Goal: Book appointment/travel/reservation

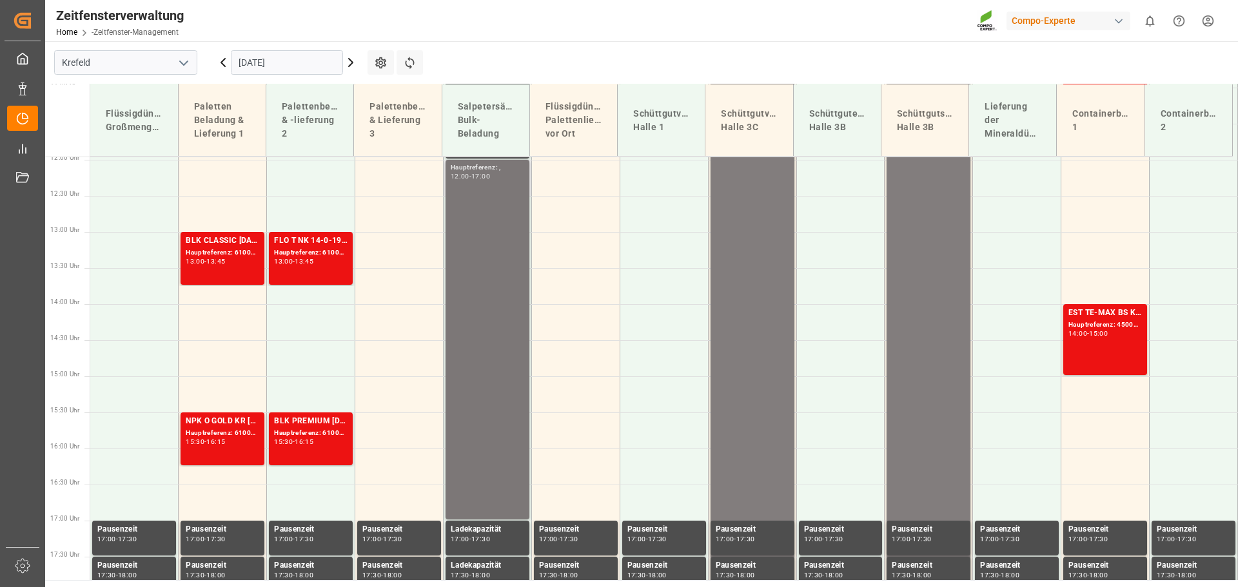
scroll to position [872, 0]
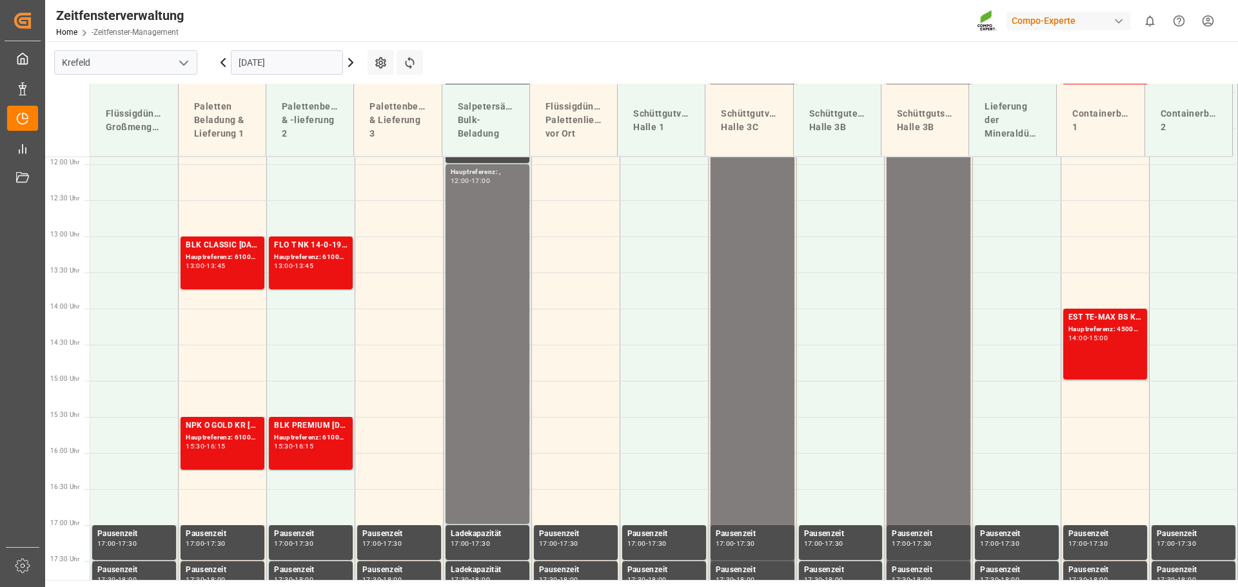
click at [220, 59] on icon at bounding box center [222, 62] width 15 height 15
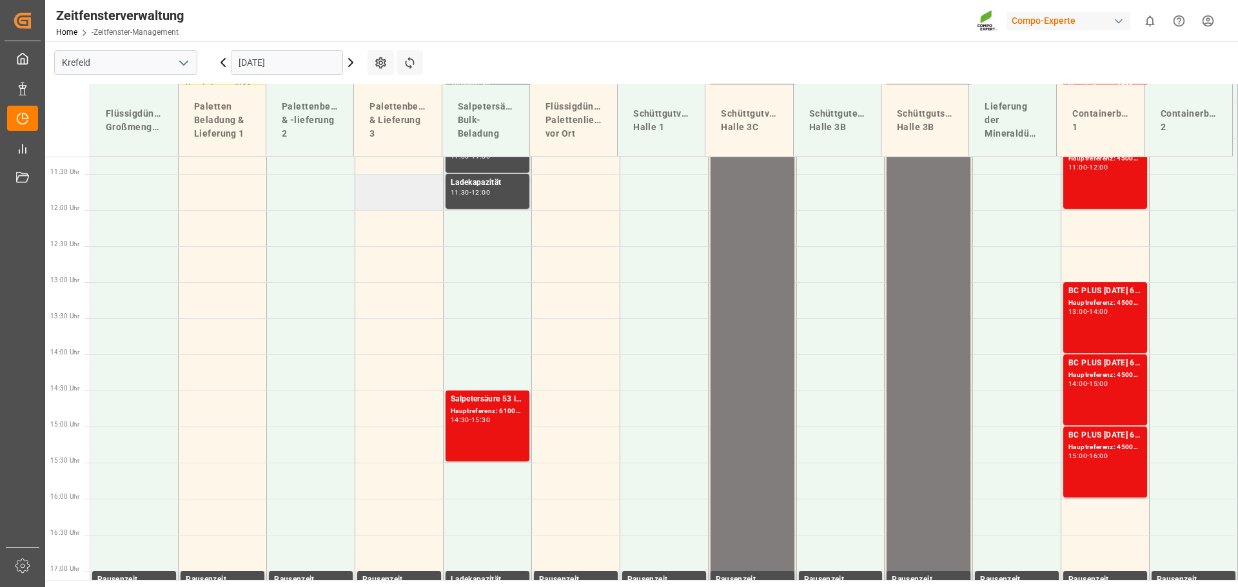
scroll to position [762, 0]
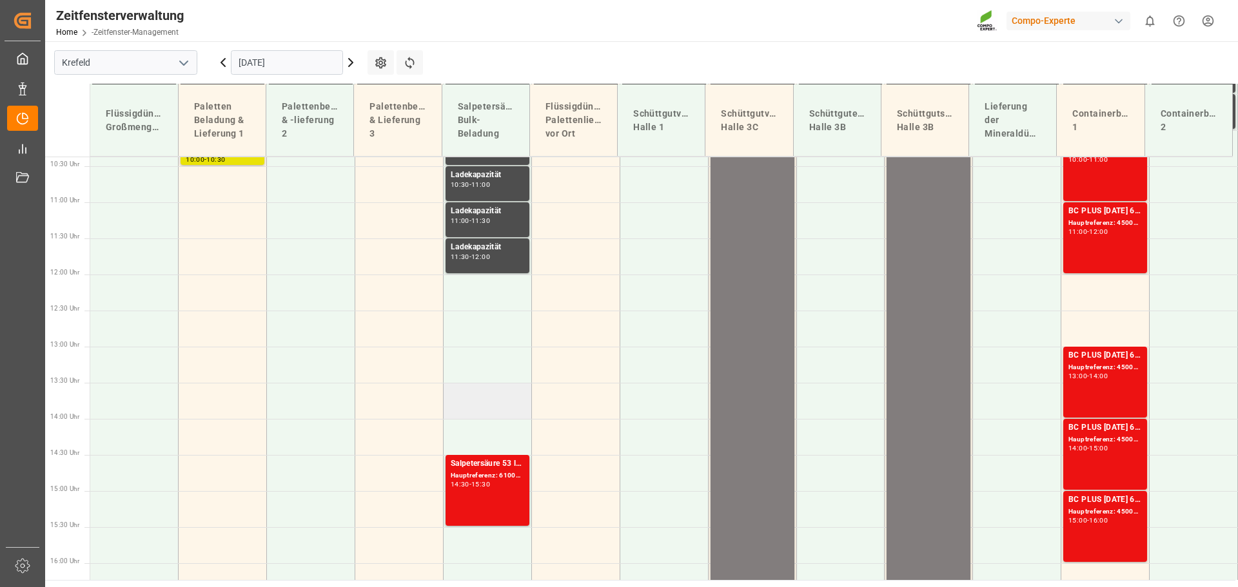
click at [480, 408] on td at bounding box center [487, 401] width 88 height 36
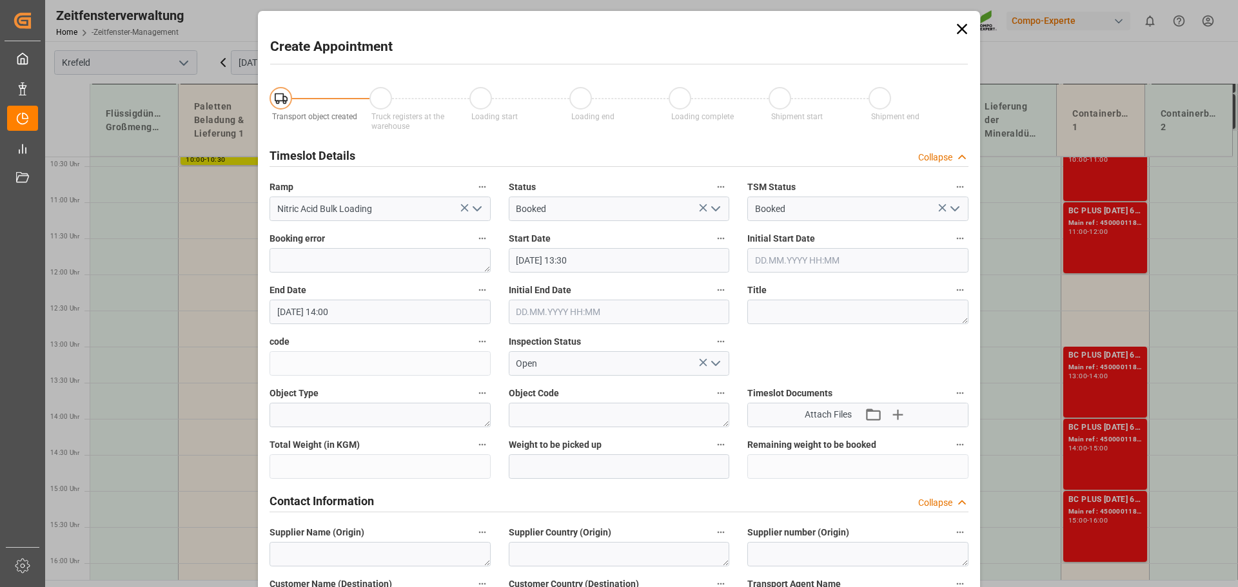
type input "[DATE] 13:30"
type input "[DATE] 14:00"
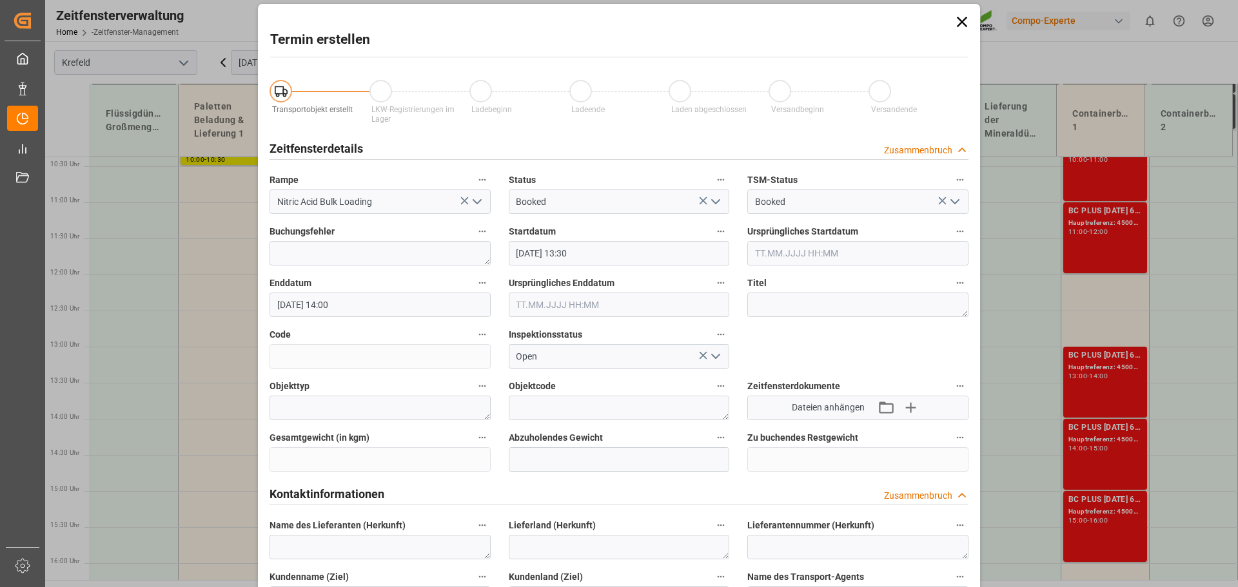
scroll to position [0, 0]
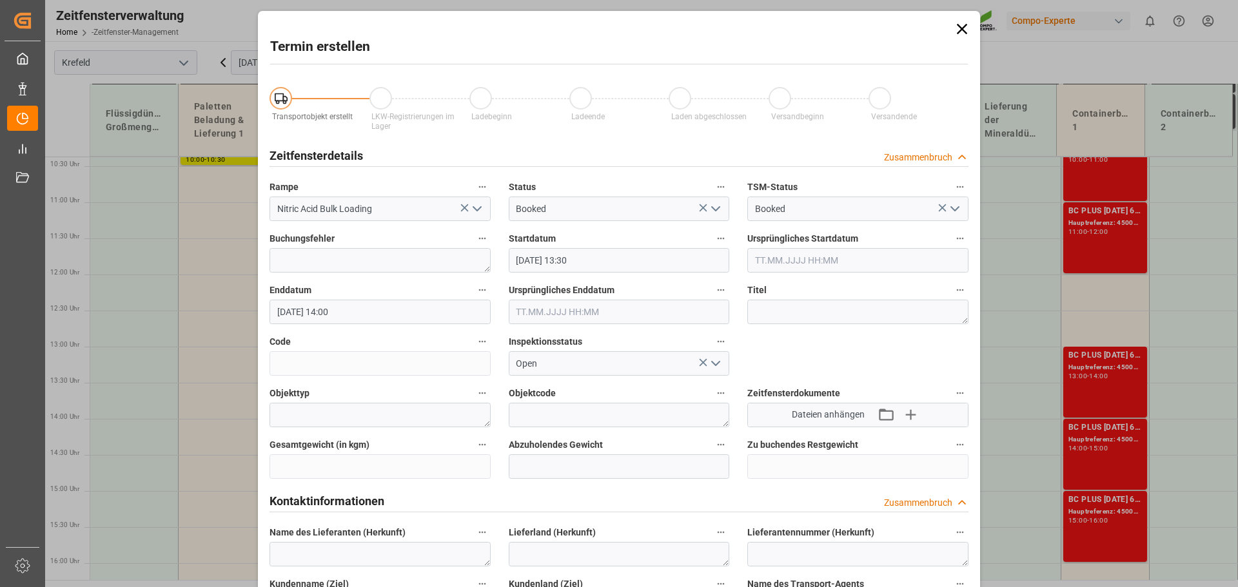
click at [960, 30] on icon at bounding box center [962, 29] width 18 height 18
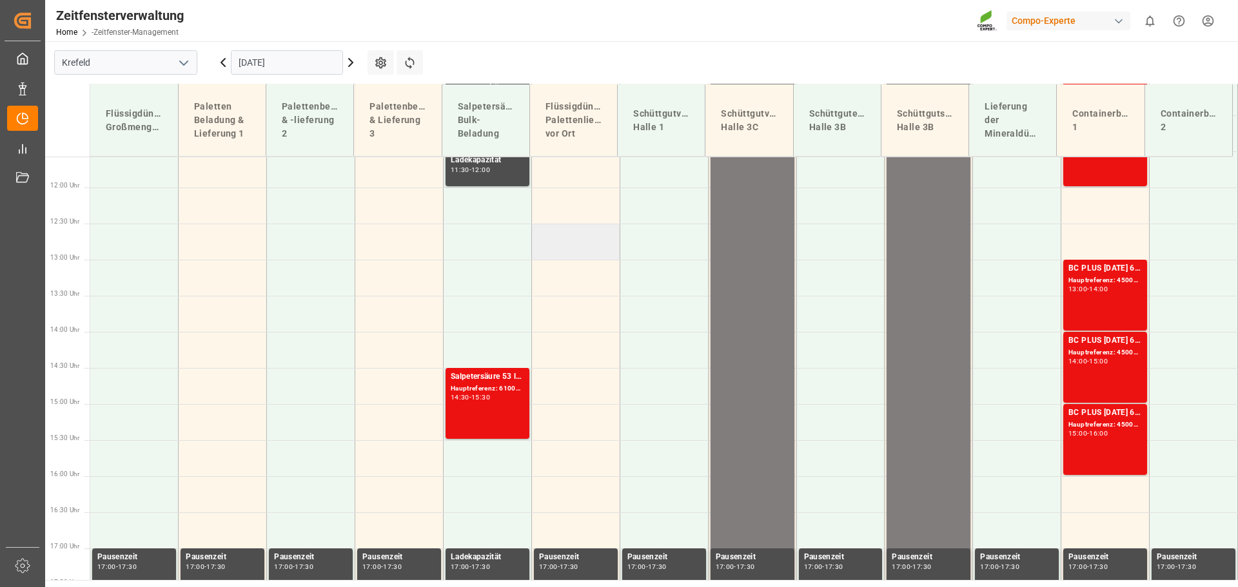
scroll to position [826, 0]
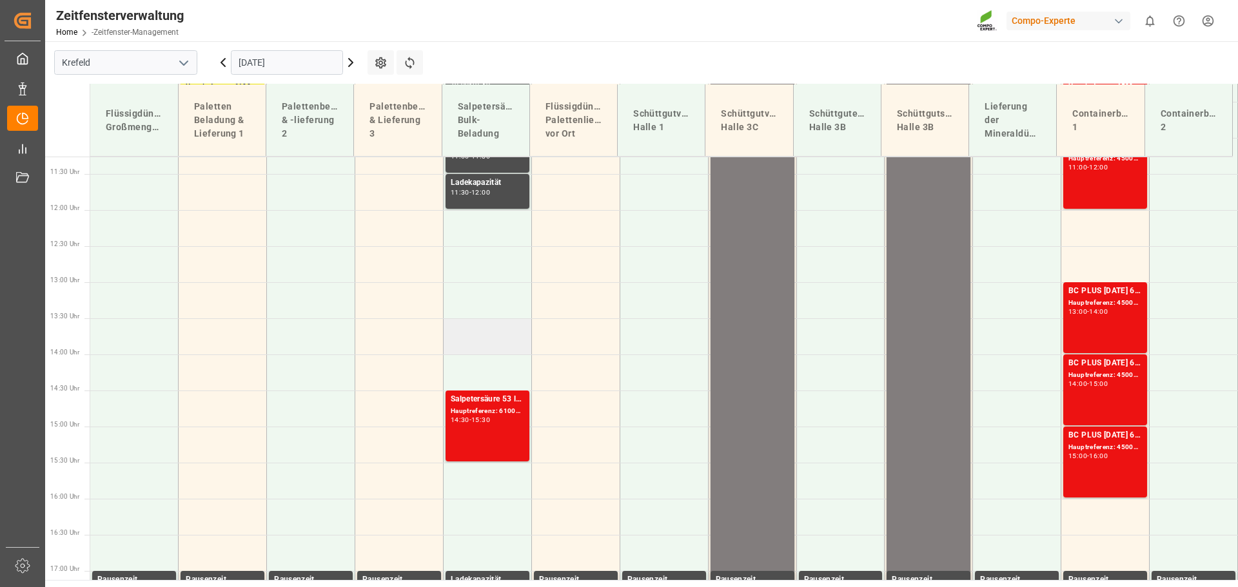
click at [454, 342] on td at bounding box center [487, 336] width 88 height 36
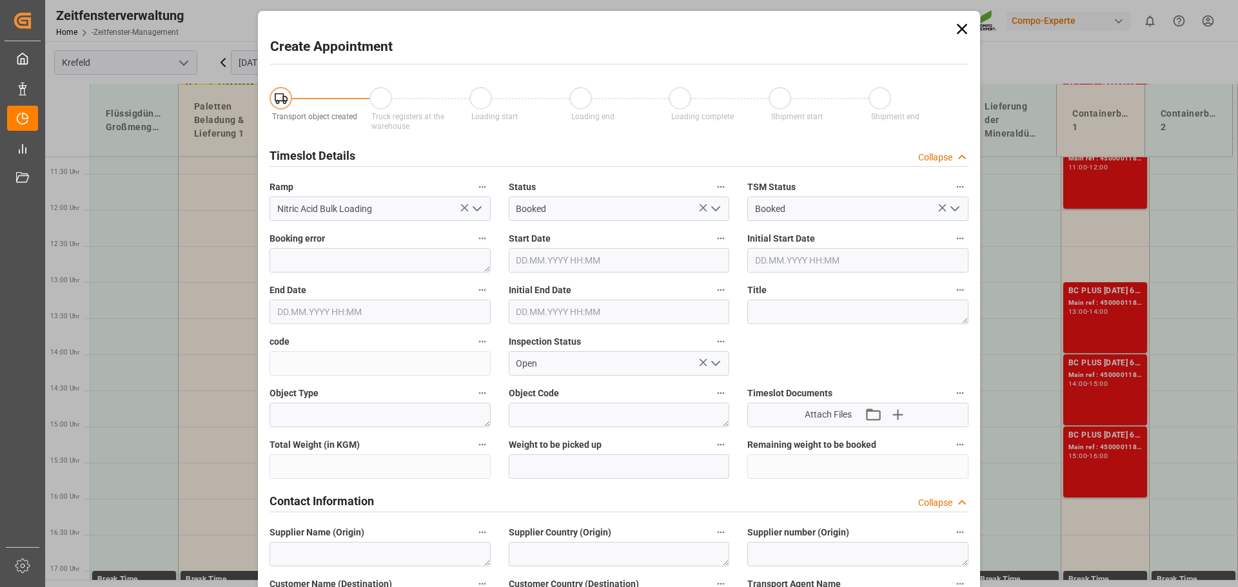
type input "[DATE] 13:30"
type input "[DATE] 14:00"
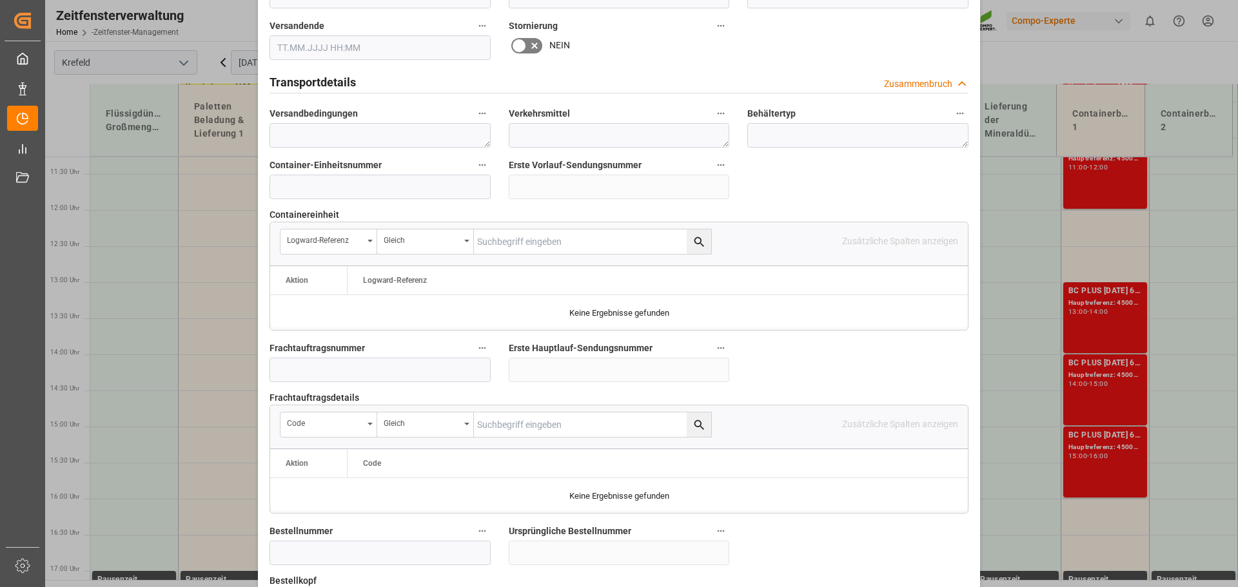
scroll to position [967, 0]
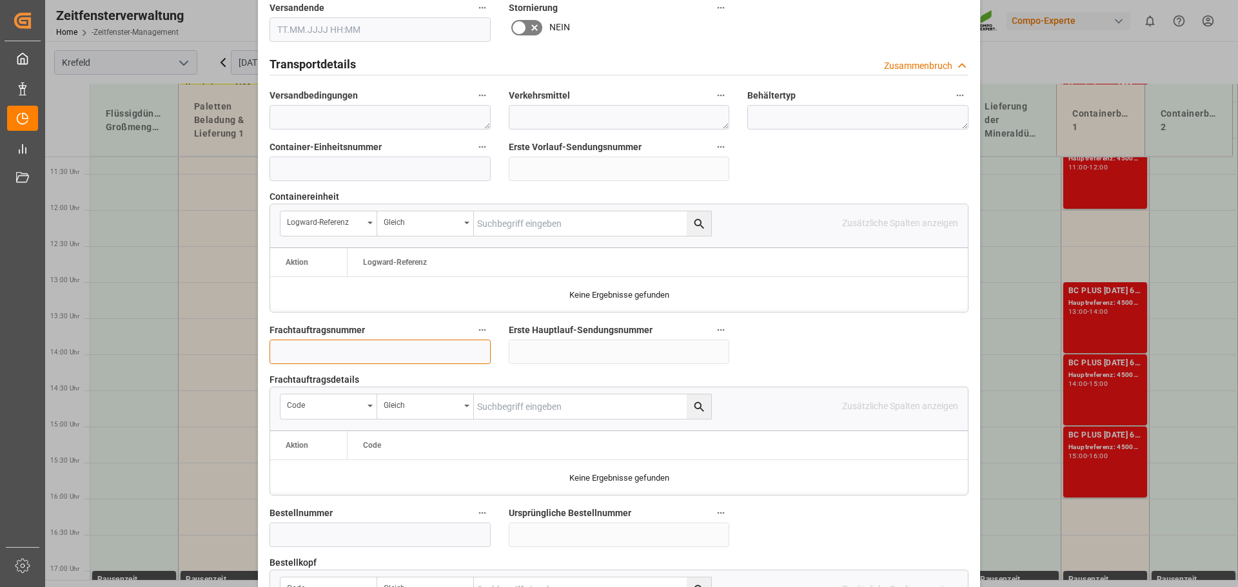
click at [308, 340] on input at bounding box center [379, 352] width 221 height 24
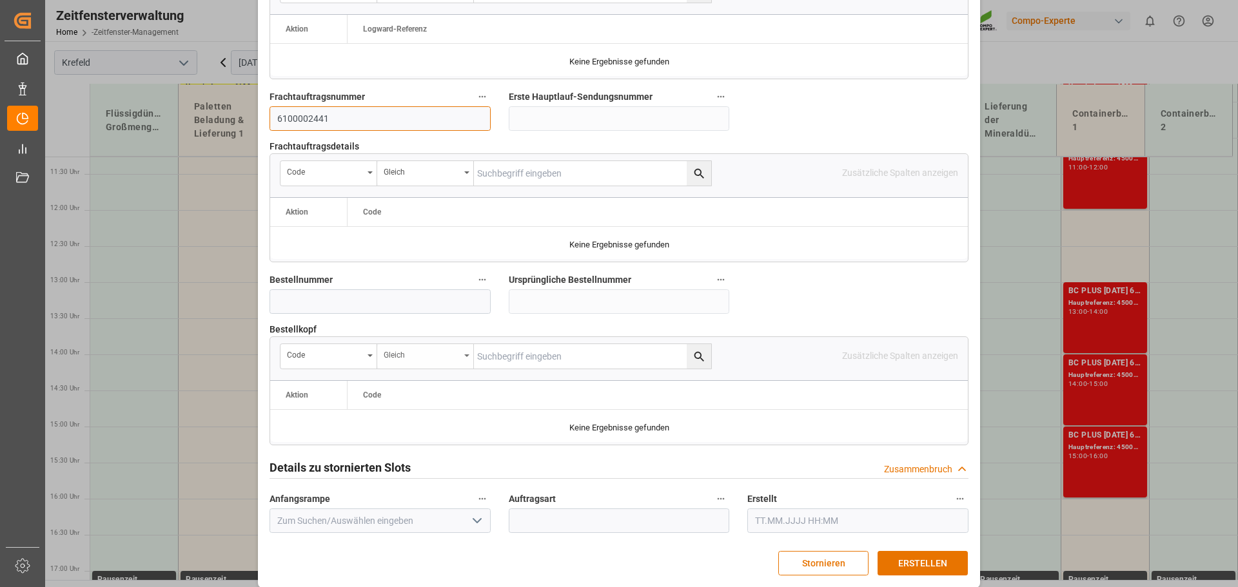
scroll to position [1201, 0]
type input "6100002441"
click at [910, 557] on font "ERSTELLEN" at bounding box center [922, 562] width 49 height 10
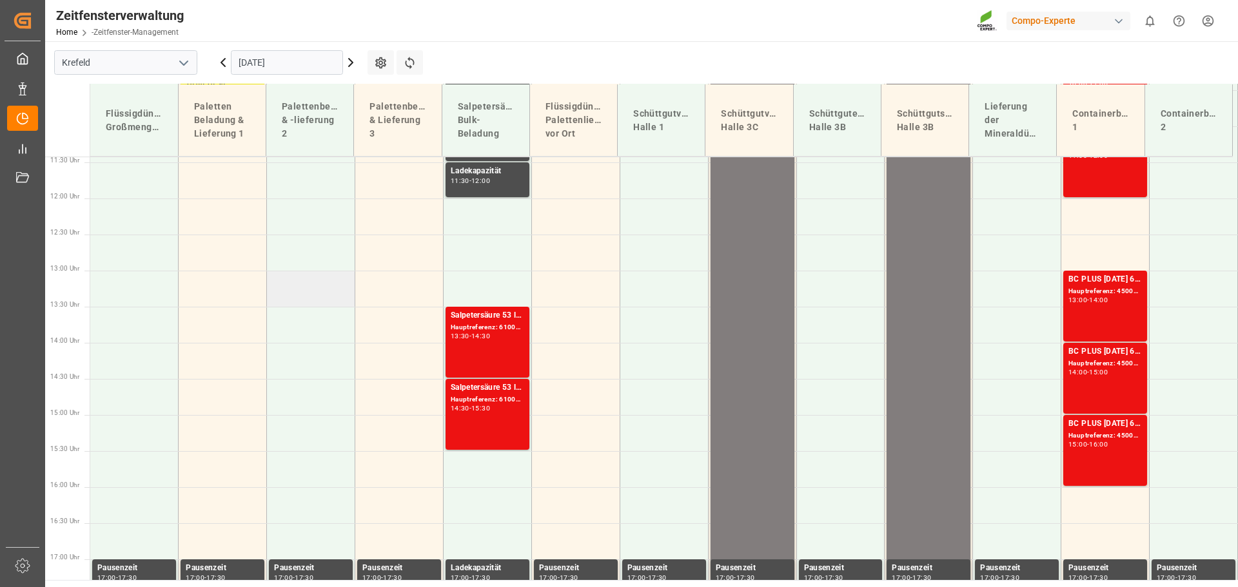
scroll to position [705, 0]
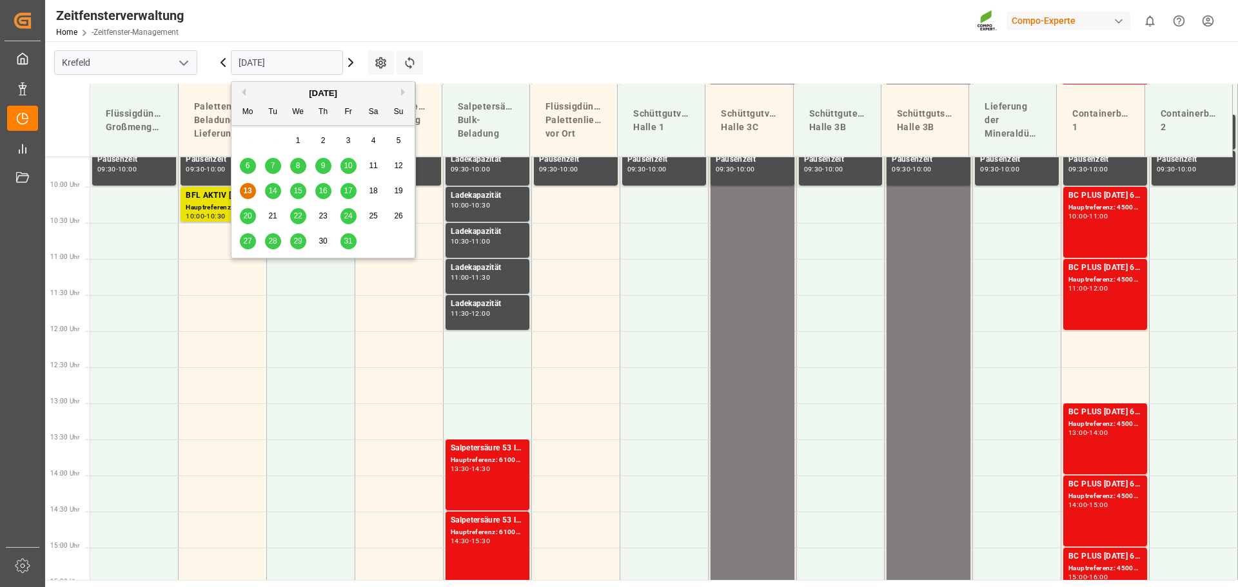
click at [295, 61] on input "[DATE]" at bounding box center [287, 62] width 112 height 24
click at [303, 196] on div "15" at bounding box center [298, 191] width 16 height 15
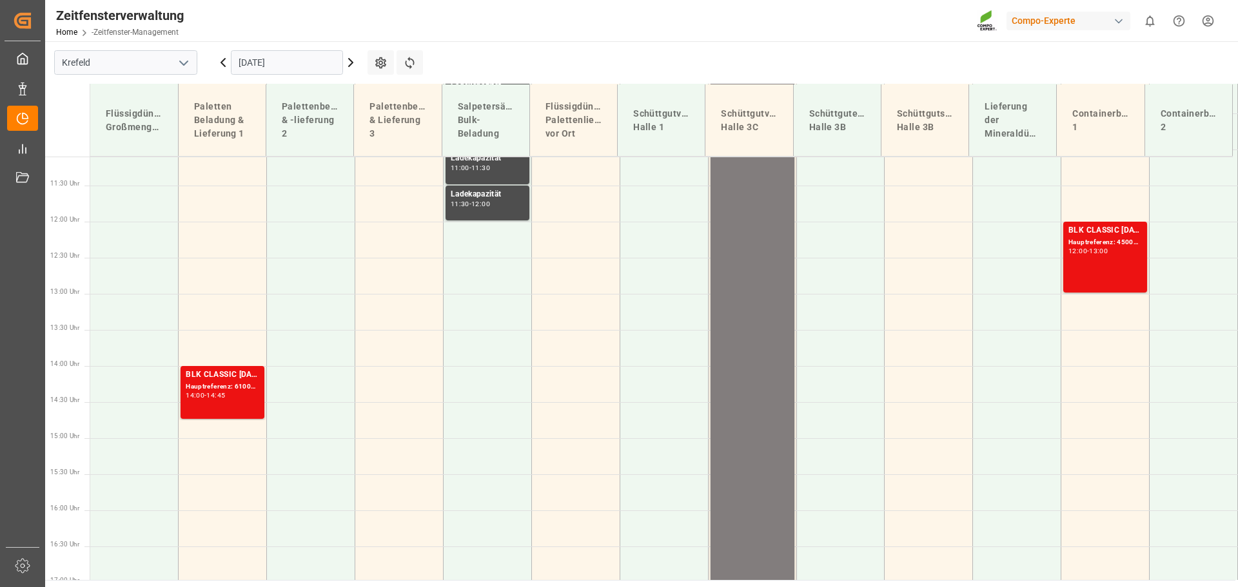
scroll to position [826, 0]
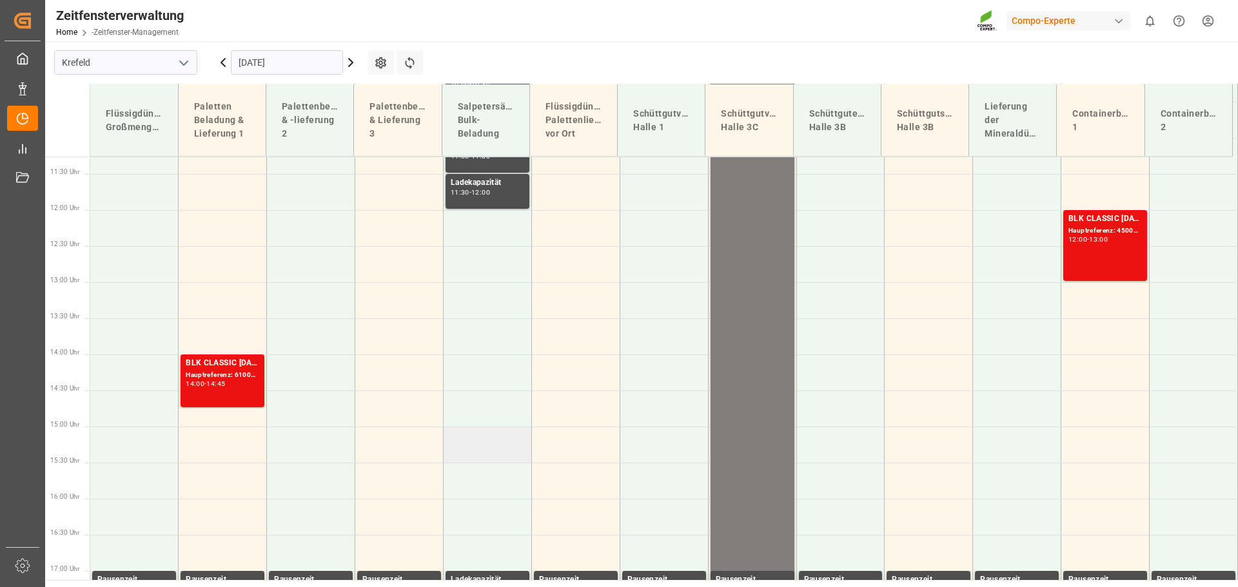
click at [476, 454] on td at bounding box center [487, 445] width 88 height 36
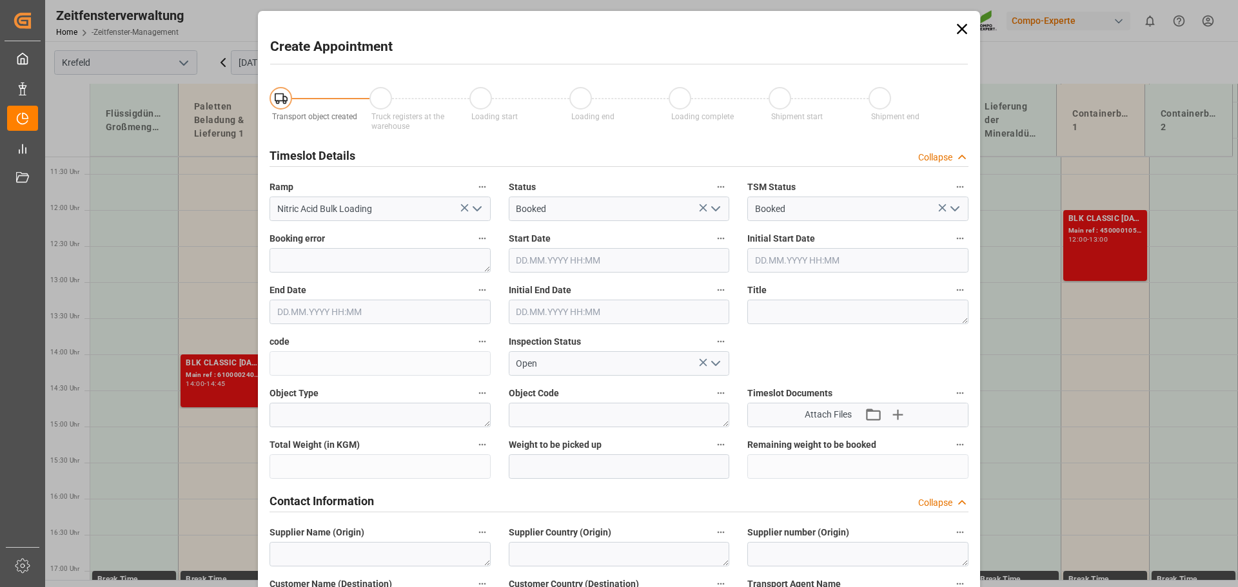
type input "[DATE] 15:00"
type input "[DATE] 15:30"
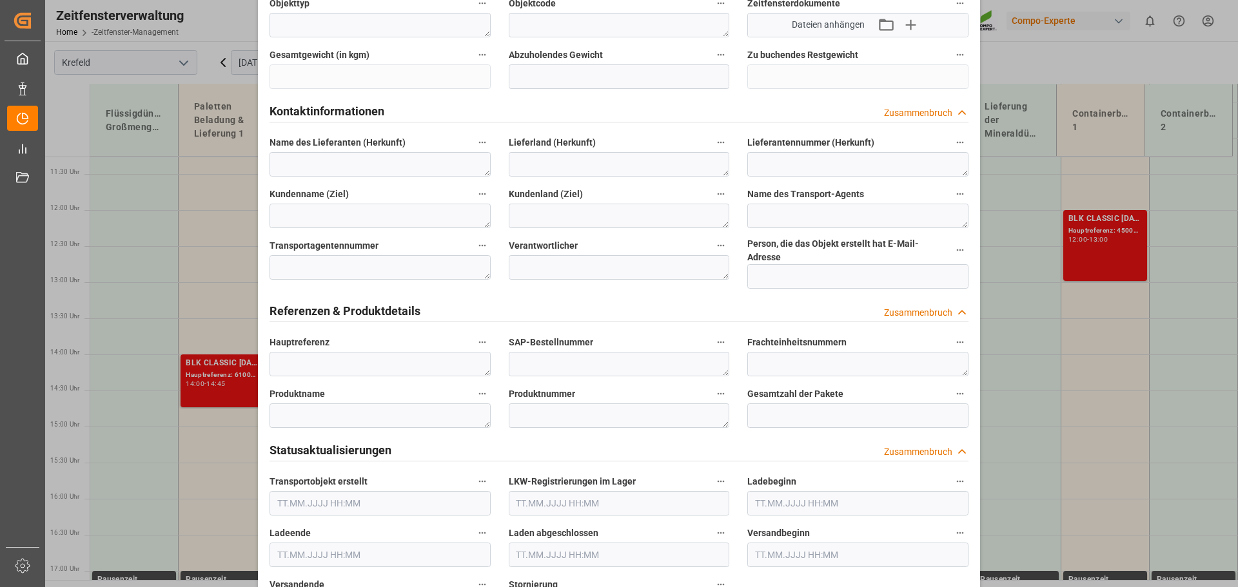
scroll to position [387, 0]
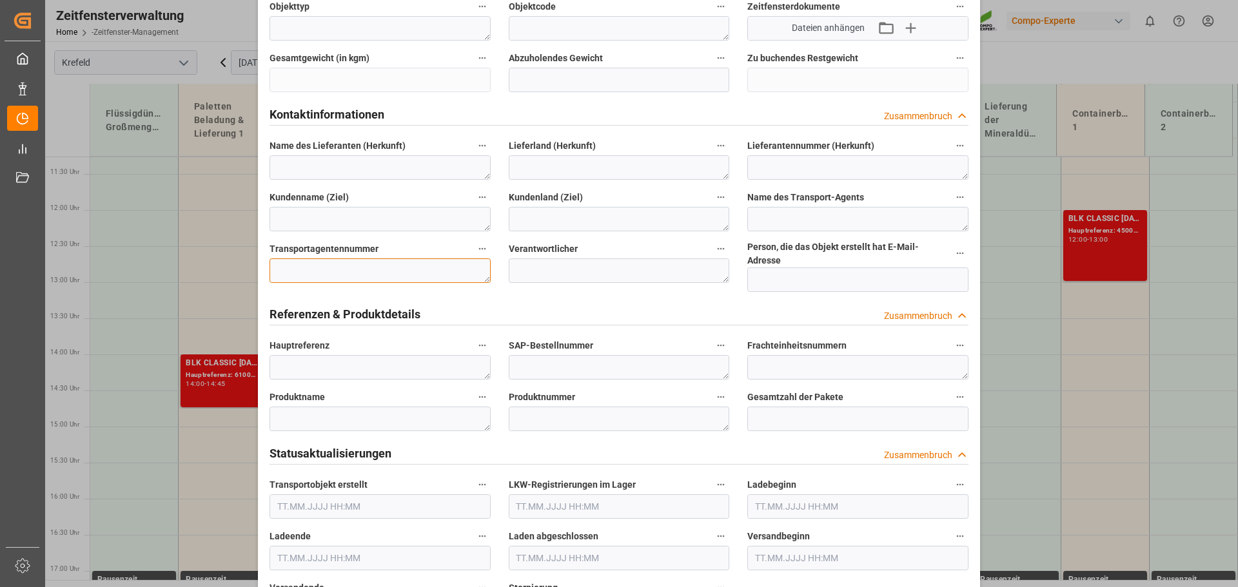
click at [311, 262] on textarea at bounding box center [379, 270] width 221 height 24
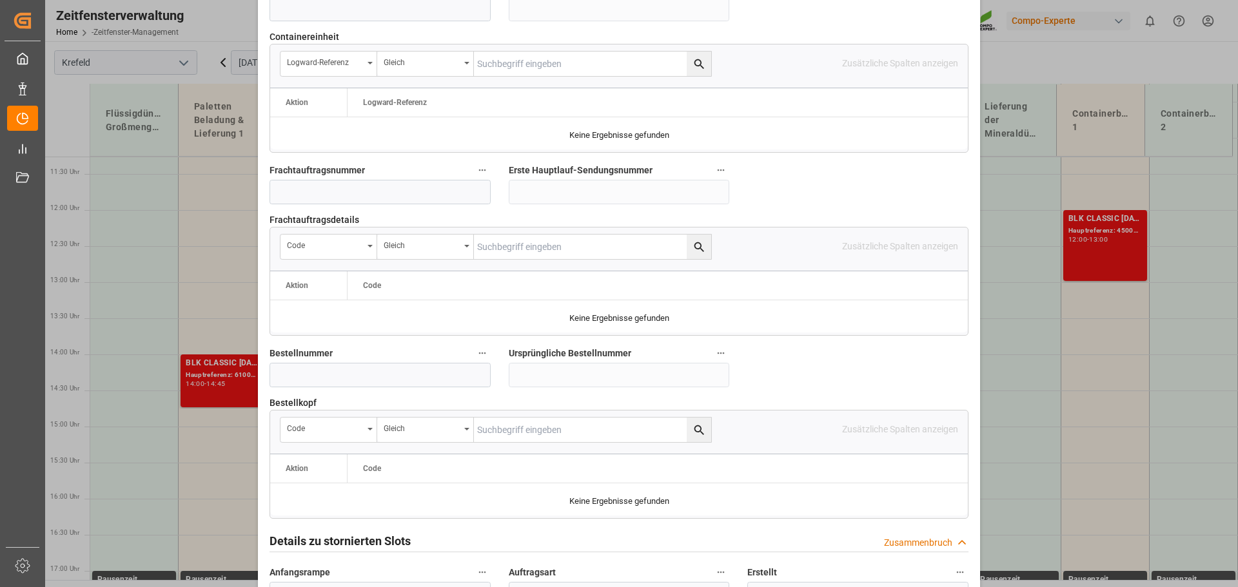
scroll to position [1201, 0]
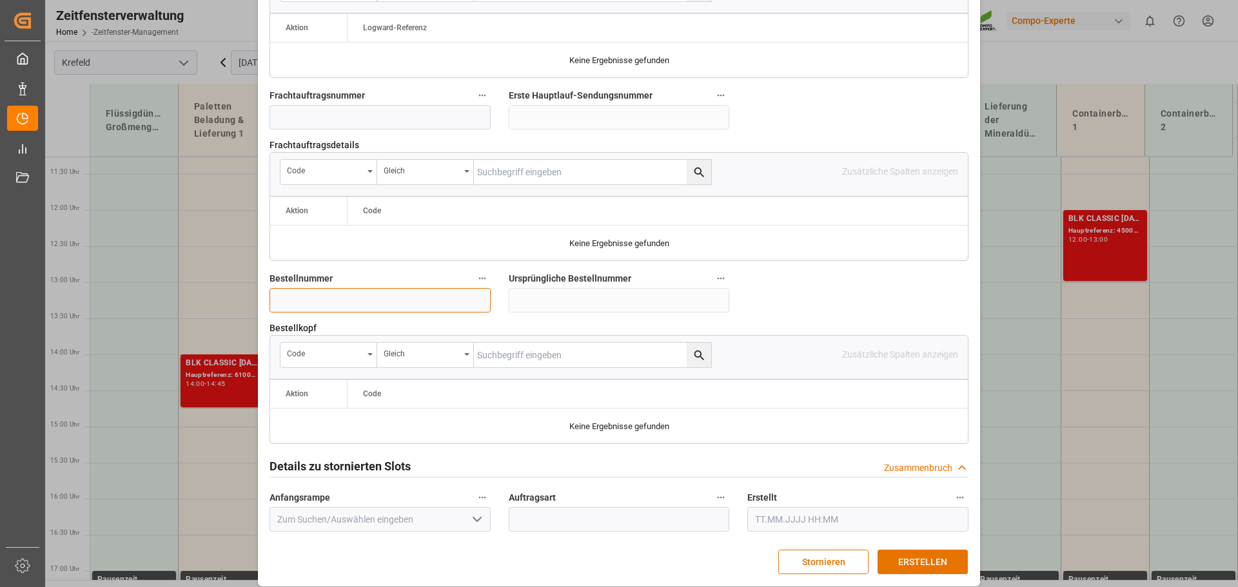
click at [293, 297] on input at bounding box center [379, 300] width 221 height 24
type input "6100002446"
click at [931, 557] on font "ERSTELLEN" at bounding box center [922, 562] width 49 height 10
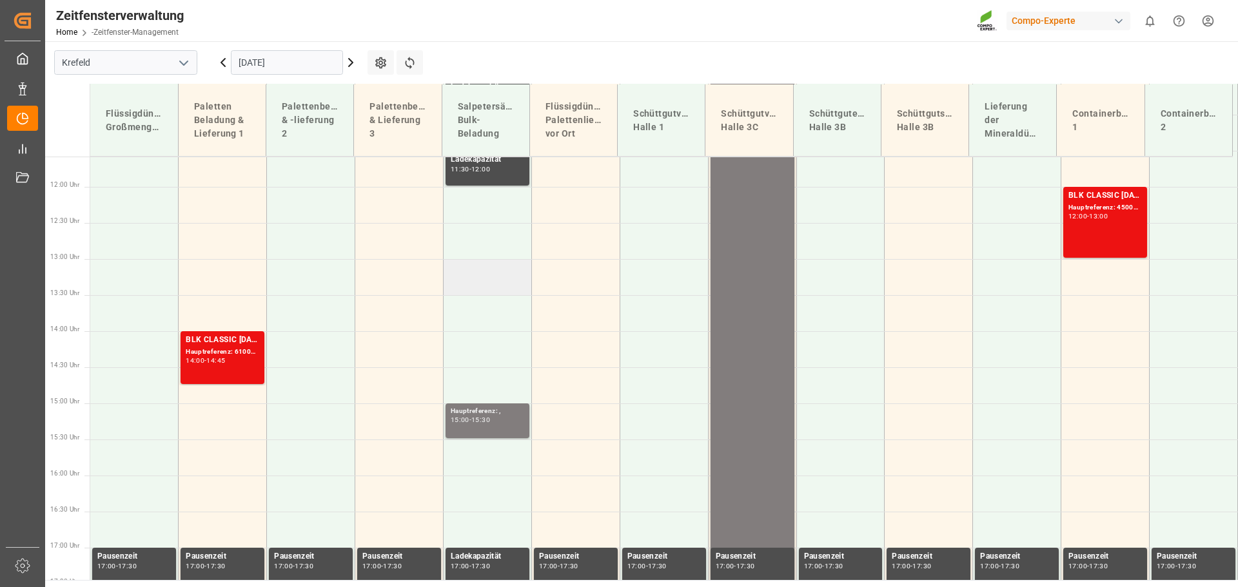
scroll to position [785, 0]
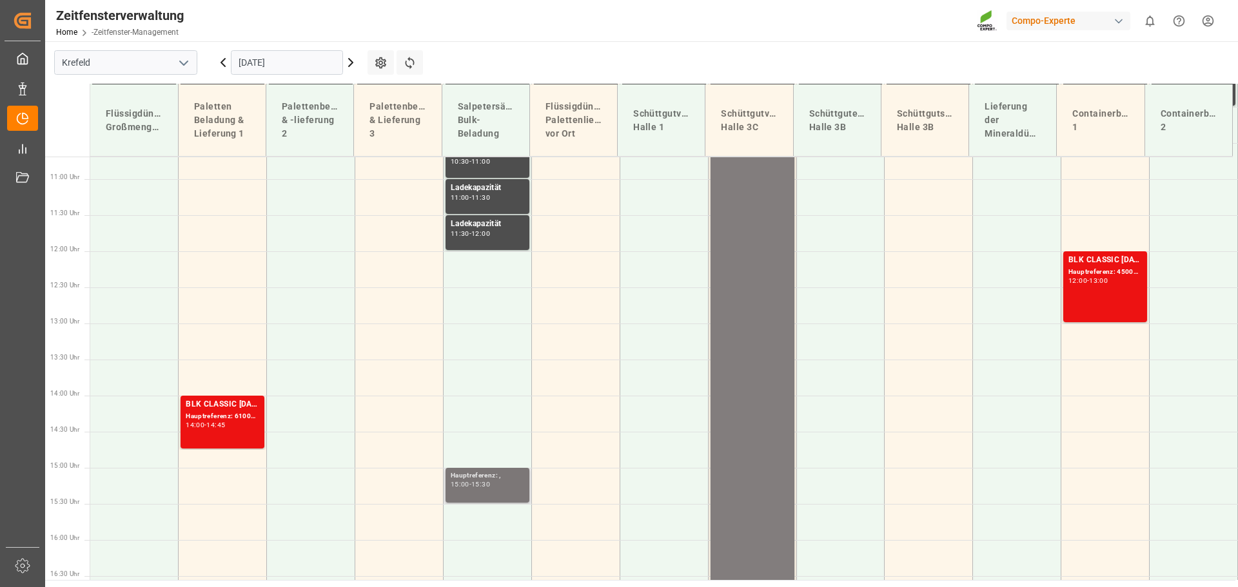
click at [490, 485] on font "15:30" at bounding box center [480, 484] width 19 height 8
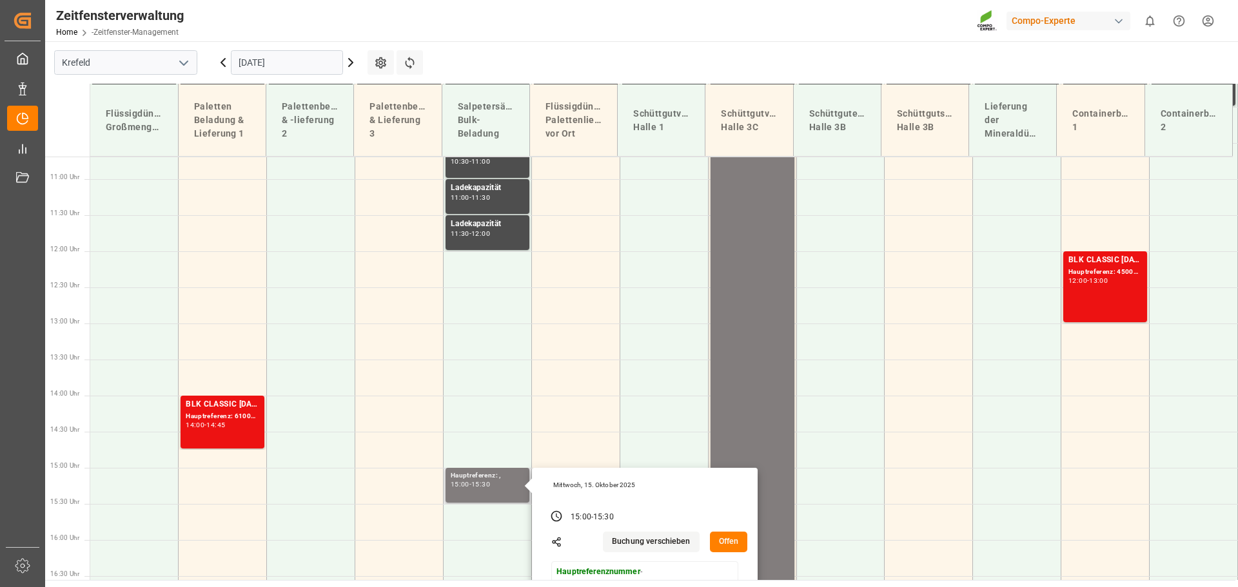
click at [730, 547] on font "Offen" at bounding box center [729, 542] width 20 height 12
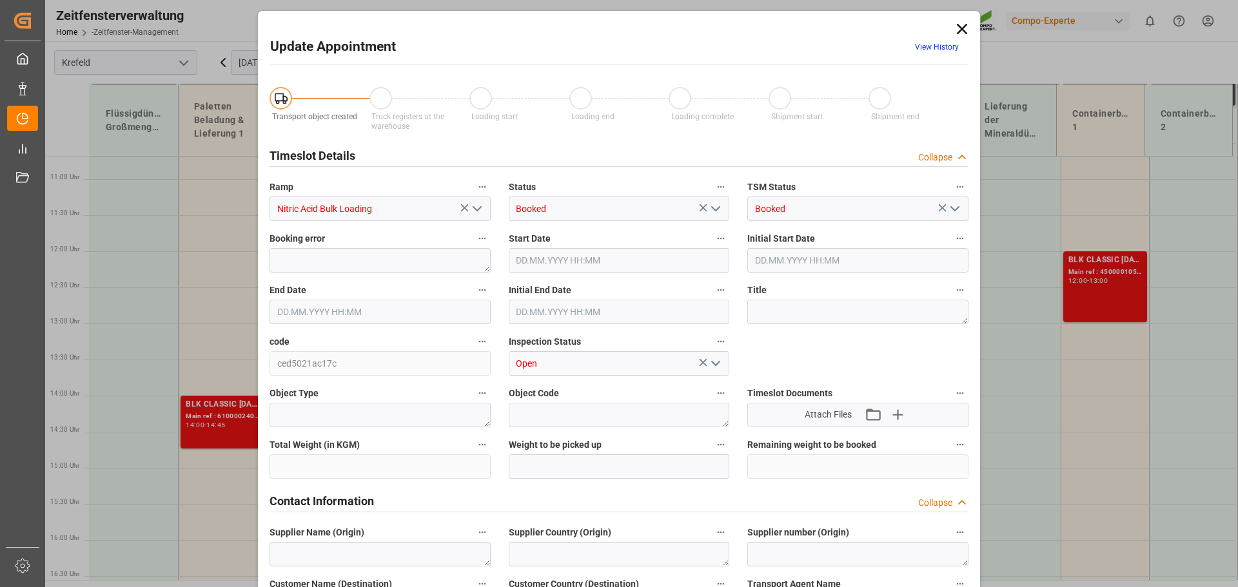
type input "[DATE] 15:00"
type input "[DATE] 15:30"
type input "[DATE] 10:15"
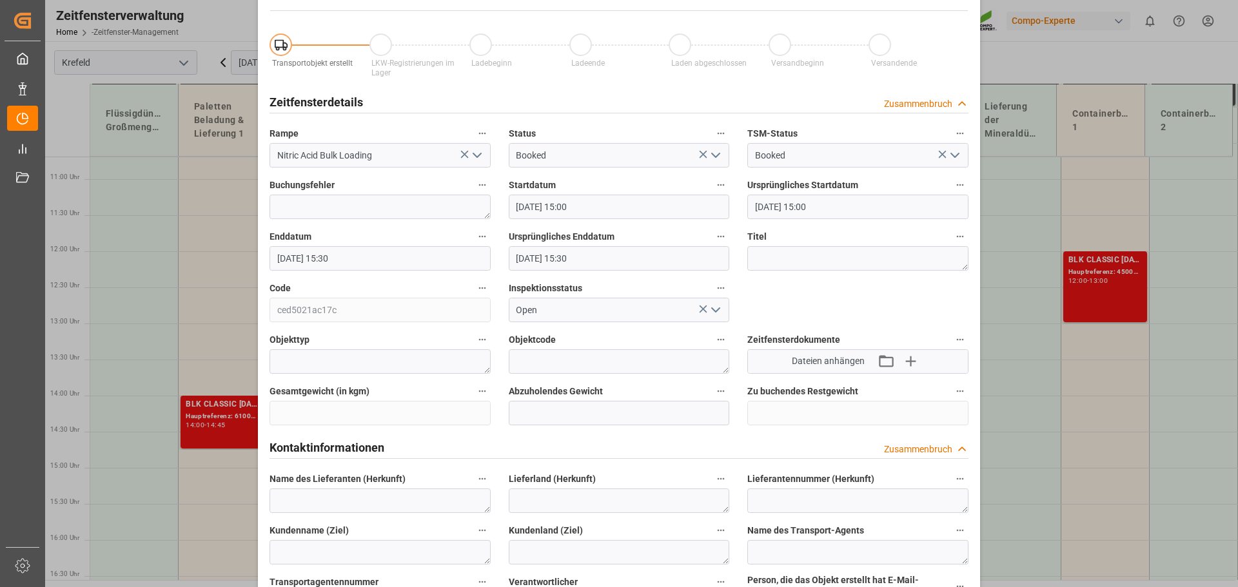
scroll to position [0, 0]
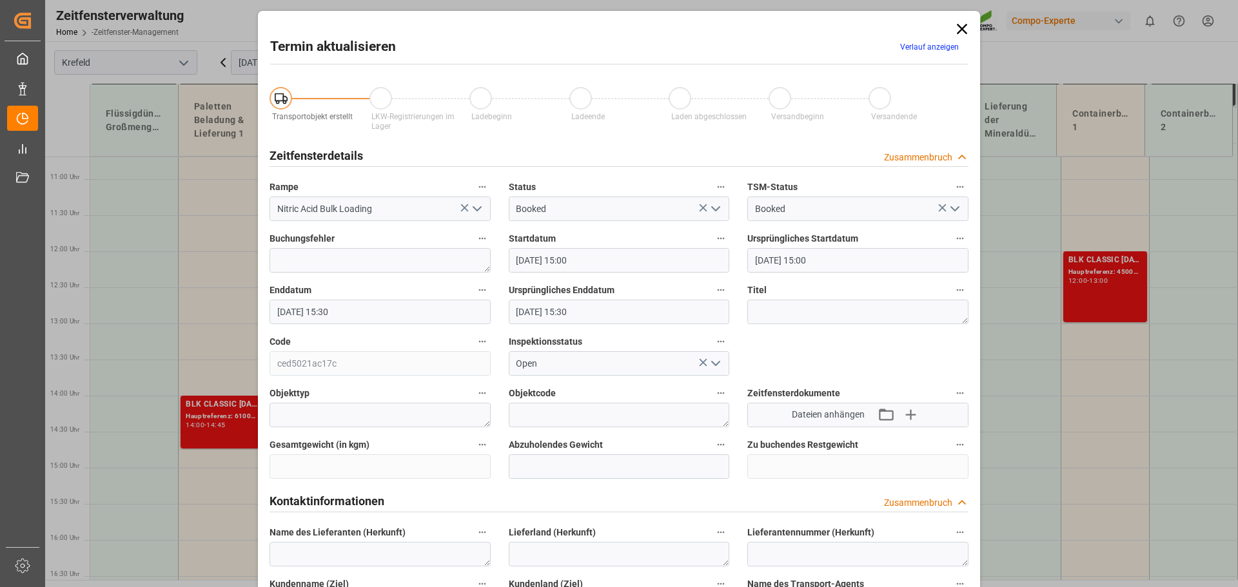
click at [959, 29] on icon at bounding box center [961, 29] width 10 height 10
